Goal: Transaction & Acquisition: Purchase product/service

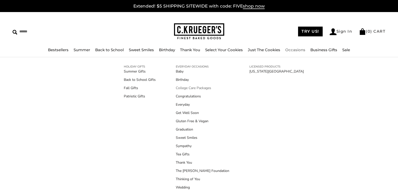
click at [187, 88] on link "College Care Packages" at bounding box center [202, 87] width 53 height 5
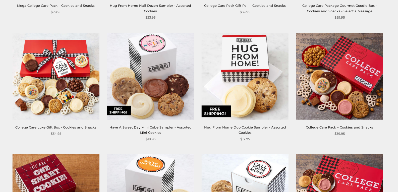
scroll to position [201, 0]
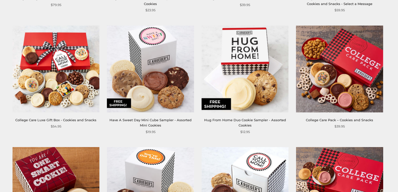
click at [162, 117] on div "Have A Sweet Day Mini Cube Sampler - Assorted Mini Cookies" at bounding box center [150, 122] width 87 height 11
click at [168, 87] on img at bounding box center [150, 68] width 87 height 87
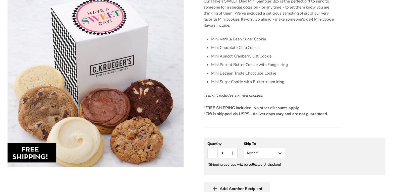
scroll to position [151, 0]
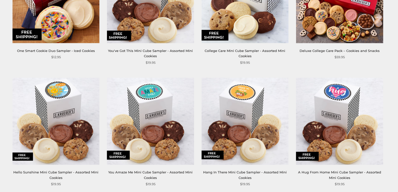
scroll to position [402, 0]
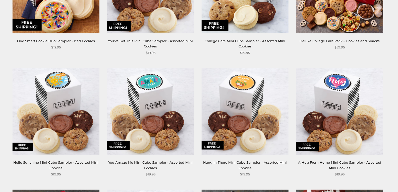
click at [68, 92] on img at bounding box center [56, 111] width 87 height 87
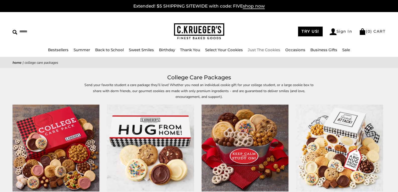
click at [278, 50] on link "Just The Cookies" at bounding box center [264, 49] width 32 height 5
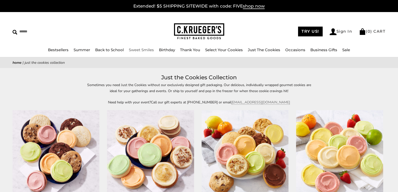
click at [142, 49] on link "Sweet Smiles" at bounding box center [141, 49] width 25 height 5
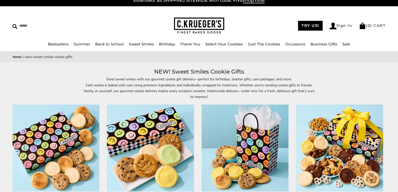
scroll to position [5, 0]
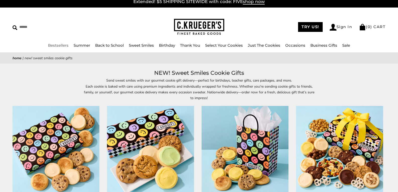
click at [48, 46] on link "Bestsellers" at bounding box center [58, 45] width 21 height 5
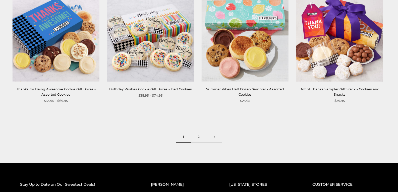
scroll to position [753, 0]
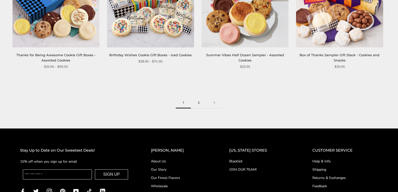
click at [198, 103] on link "2" at bounding box center [199, 102] width 16 height 11
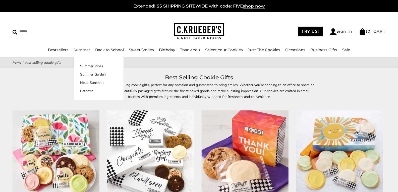
click at [77, 51] on link "Summer" at bounding box center [82, 49] width 17 height 5
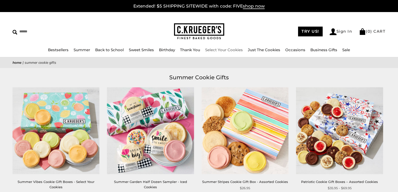
click at [224, 50] on link "Select Your Cookies" at bounding box center [224, 49] width 38 height 5
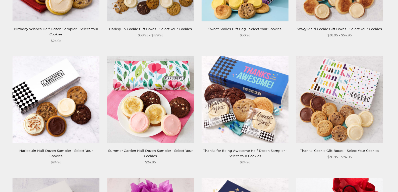
scroll to position [552, 0]
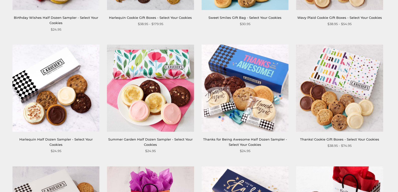
click at [60, 133] on div "Harlequin Half Dozen Sampler - Select Your Cookies $24.95" at bounding box center [56, 99] width 87 height 109
click at [63, 141] on div "Harlequin Half Dozen Sampler - Select Your Cookies" at bounding box center [56, 142] width 87 height 11
click at [61, 69] on img at bounding box center [56, 88] width 87 height 87
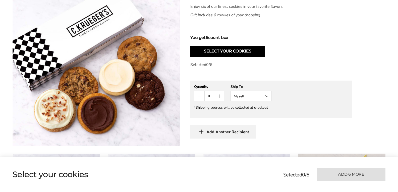
scroll to position [151, 0]
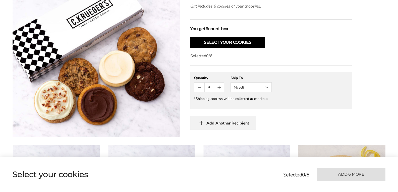
click at [266, 55] on p "Selected 0 / 6" at bounding box center [270, 56] width 161 height 6
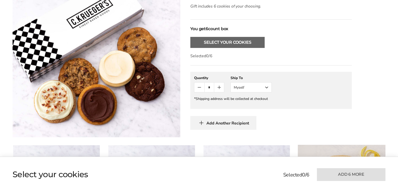
click at [242, 42] on button "Select Your Cookies" at bounding box center [227, 42] width 74 height 11
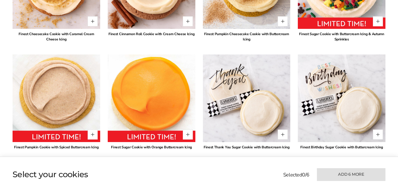
scroll to position [968, 0]
